Goal: Transaction & Acquisition: Subscribe to service/newsletter

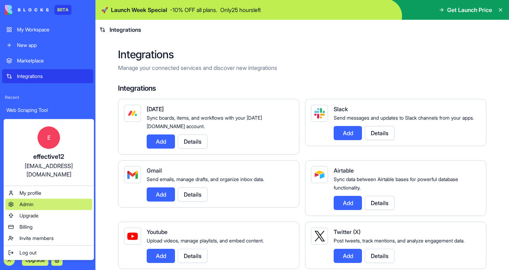
click at [35, 199] on div "Admin" at bounding box center [48, 204] width 87 height 11
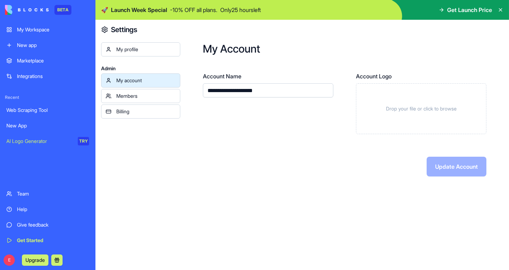
click at [105, 238] on div "My profile Admin My account Members Billing" at bounding box center [140, 167] width 79 height 251
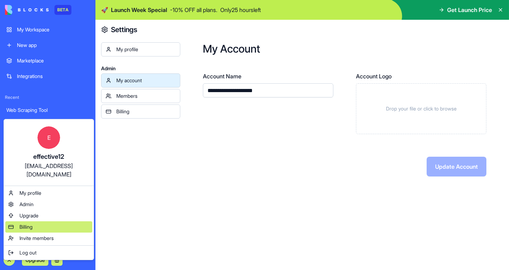
click at [33, 224] on span "Billing" at bounding box center [25, 227] width 13 height 7
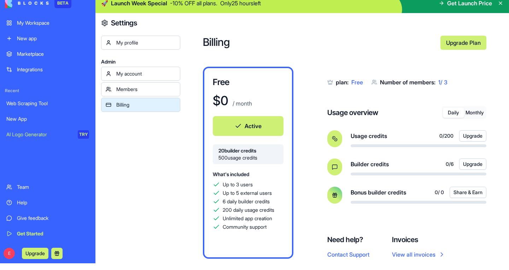
scroll to position [7, 0]
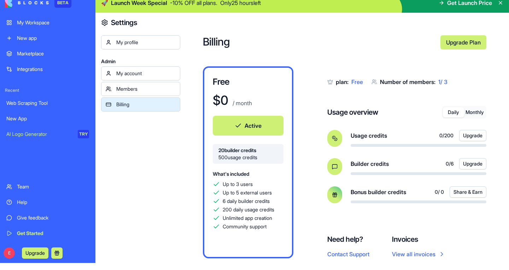
click at [107, 226] on div "My profile Admin My account Members Billing" at bounding box center [140, 169] width 79 height 269
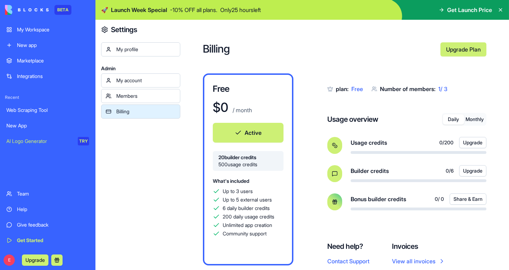
click at [21, 193] on div "Team" at bounding box center [53, 194] width 72 height 7
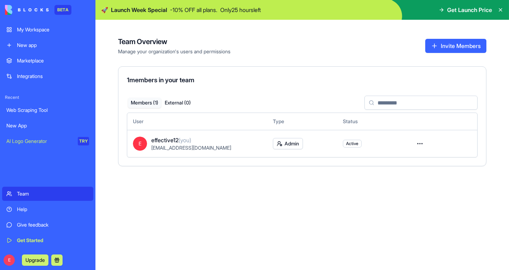
click at [99, 230] on div "Team Overview Manage your organization's users and permissions Invite Members 1…" at bounding box center [302, 145] width 414 height 251
click at [501, 10] on icon at bounding box center [500, 9] width 3 height 3
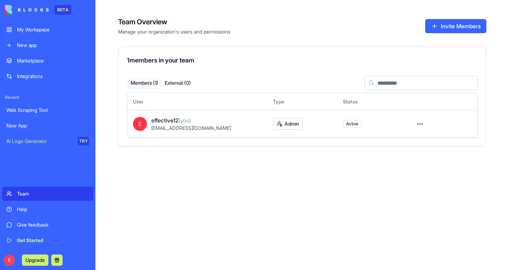
click at [46, 26] on link "My Workspace" at bounding box center [47, 30] width 91 height 14
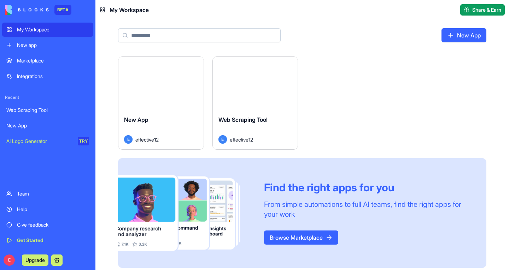
click at [27, 45] on div "New app" at bounding box center [53, 45] width 72 height 7
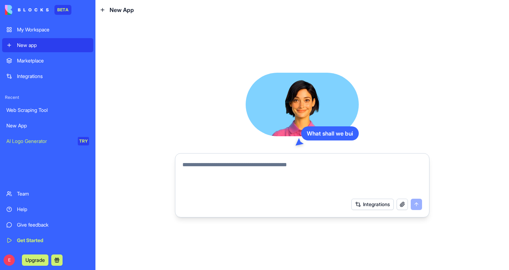
click at [25, 65] on link "Marketplace" at bounding box center [47, 61] width 91 height 14
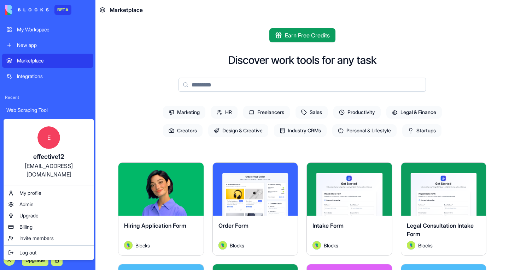
click at [93, 103] on div "Recent Web Scraping Tool New App AI Logo Generator TRY" at bounding box center [47, 122] width 91 height 54
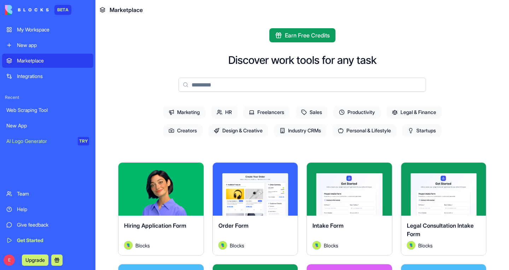
click at [22, 209] on div "Help" at bounding box center [53, 209] width 72 height 7
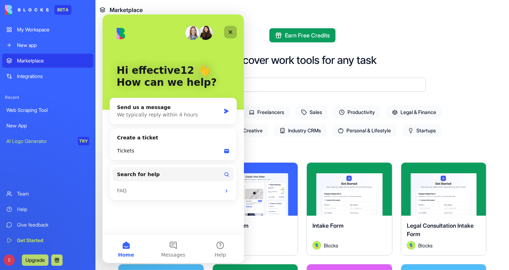
click at [232, 31] on icon "Close" at bounding box center [231, 32] width 6 height 6
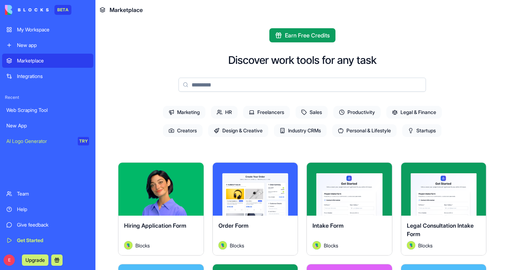
click at [40, 9] on img at bounding box center [27, 10] width 44 height 10
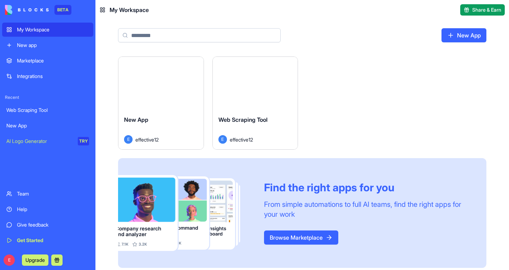
click at [108, 5] on header "My Workspace Share & Earn" at bounding box center [302, 10] width 414 height 20
click at [97, 9] on header "My Workspace Share & Earn" at bounding box center [302, 10] width 414 height 20
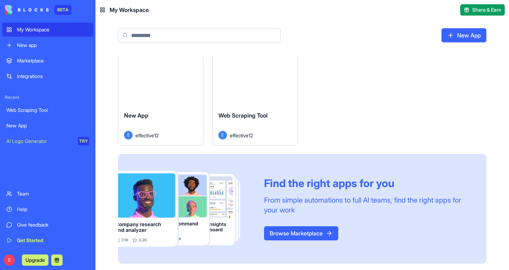
click at [35, 260] on button "Upgrade" at bounding box center [35, 260] width 27 height 11
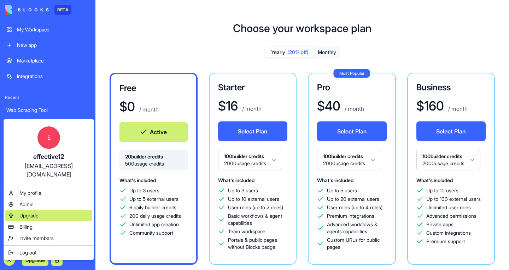
click at [31, 212] on span "Upgrade" at bounding box center [28, 215] width 19 height 7
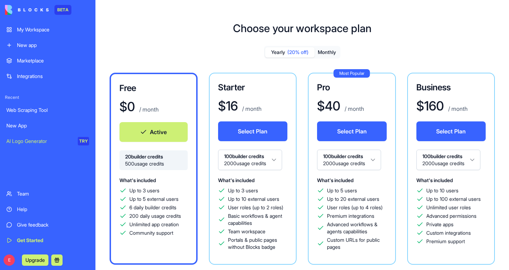
click at [96, 236] on div "Choose your workspace plan Yearly (20% off) Monthly Free $ 0 / month Active 20 …" at bounding box center [302, 202] width 414 height 383
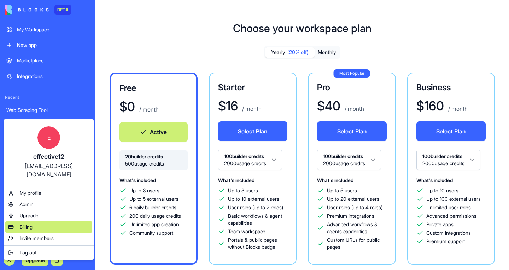
click at [31, 224] on span "Billing" at bounding box center [25, 227] width 13 height 7
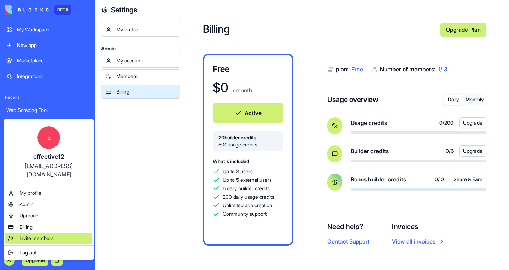
click at [28, 235] on span "Invite members" at bounding box center [36, 238] width 34 height 7
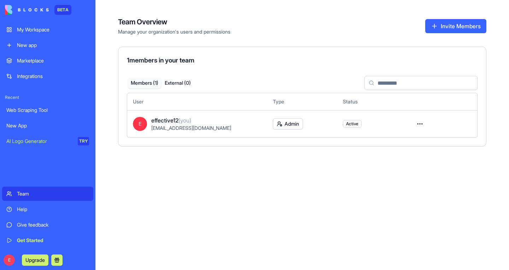
click at [69, 193] on div "Team" at bounding box center [53, 194] width 72 height 7
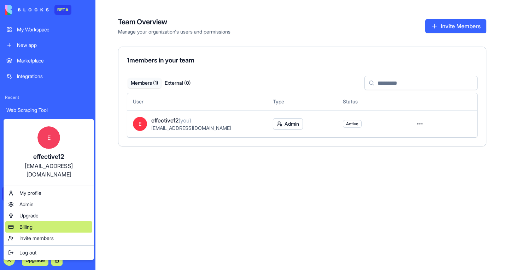
click at [31, 224] on span "Billing" at bounding box center [25, 227] width 13 height 7
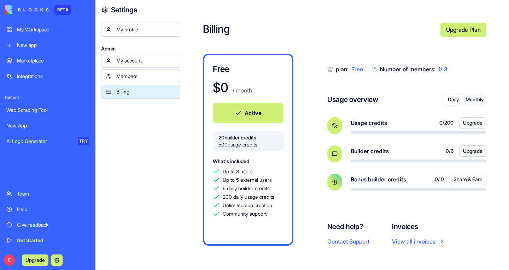
click at [34, 262] on button "Upgrade" at bounding box center [35, 260] width 27 height 11
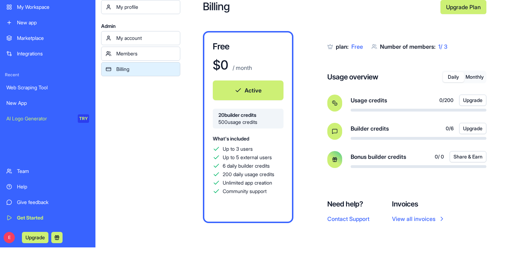
click at [41, 238] on button "Upgrade" at bounding box center [35, 237] width 27 height 11
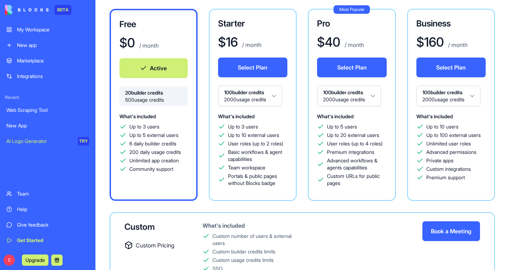
scroll to position [64, 0]
click at [31, 262] on button "Upgrade" at bounding box center [35, 260] width 27 height 11
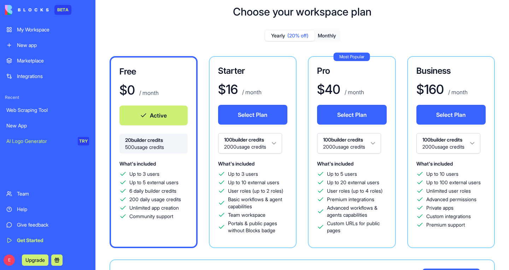
scroll to position [17, 0]
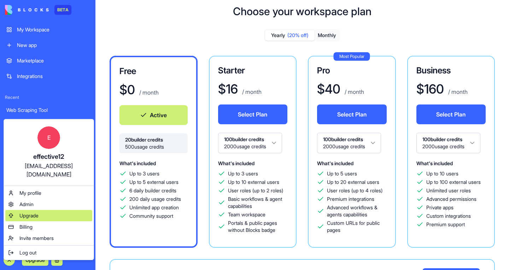
click at [39, 212] on span "Upgrade" at bounding box center [28, 215] width 19 height 7
click at [25, 212] on span "Upgrade" at bounding box center [28, 215] width 19 height 7
click at [94, 66] on html "BETA My Workspace New app Marketplace Integrations Recent Web Scraping Tool New…" at bounding box center [254, 135] width 509 height 270
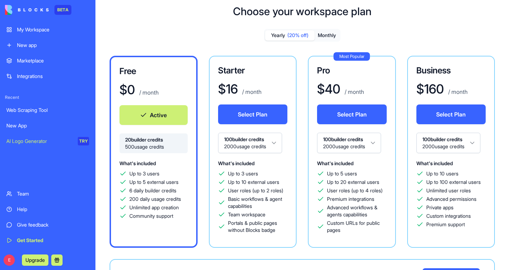
click at [24, 214] on link "Help" at bounding box center [47, 210] width 91 height 14
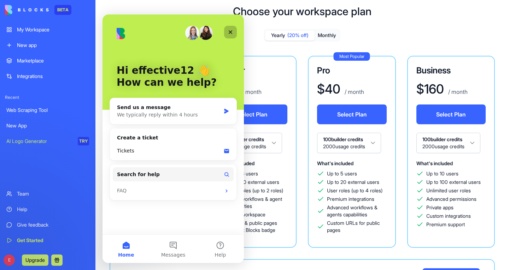
click at [232, 34] on icon "Close" at bounding box center [231, 32] width 6 height 6
